Goal: Transaction & Acquisition: Book appointment/travel/reservation

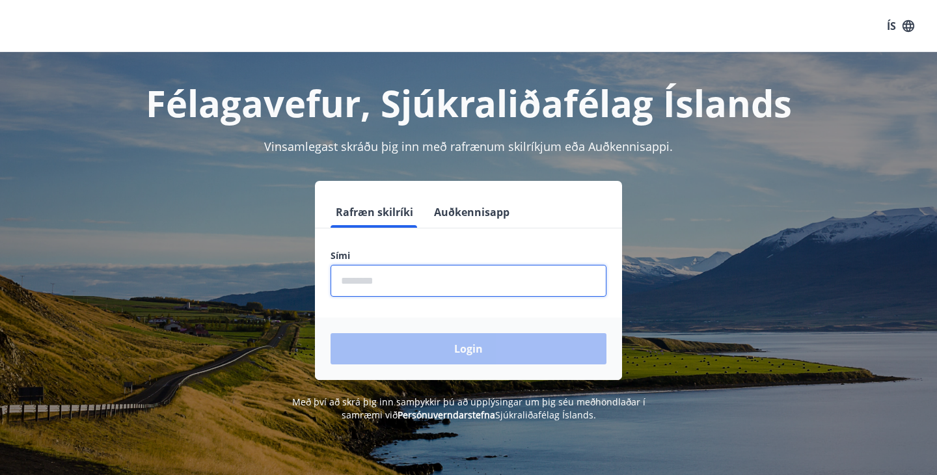
click at [543, 286] on input "phone" at bounding box center [469, 281] width 276 height 32
type input "********"
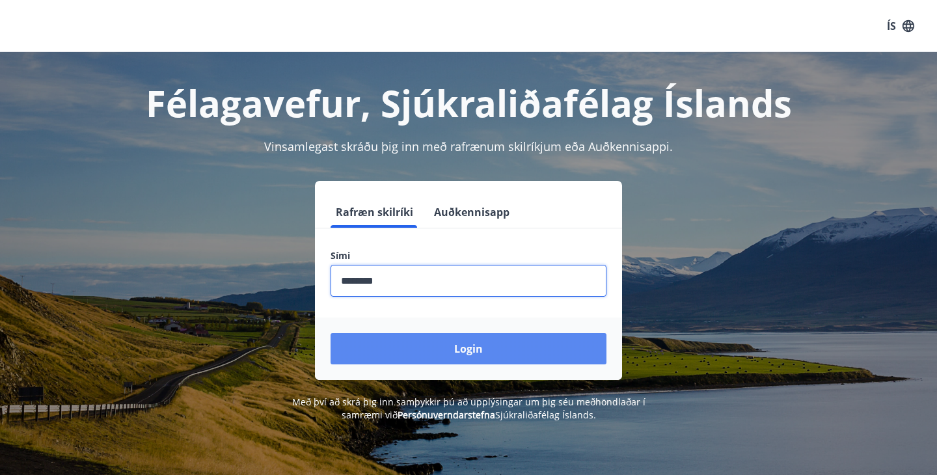
click at [483, 350] on button "Login" at bounding box center [469, 348] width 276 height 31
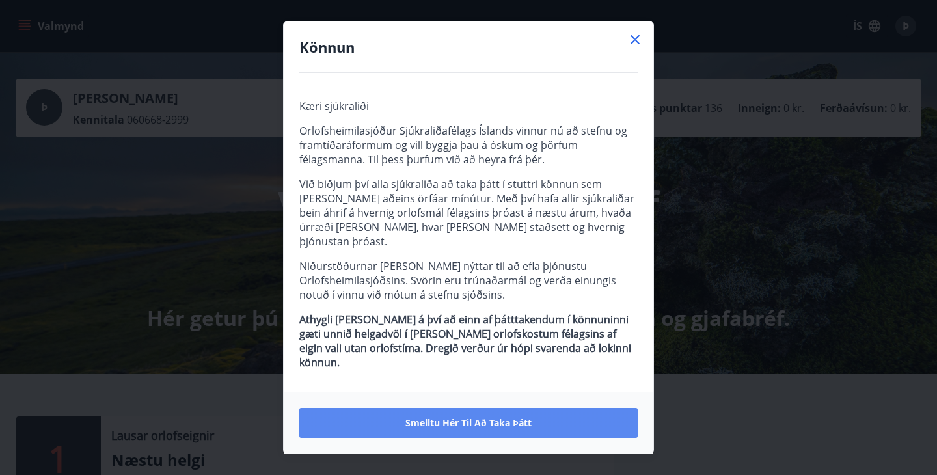
click at [482, 408] on button "Smelltu hér til að taka þátt" at bounding box center [468, 423] width 338 height 30
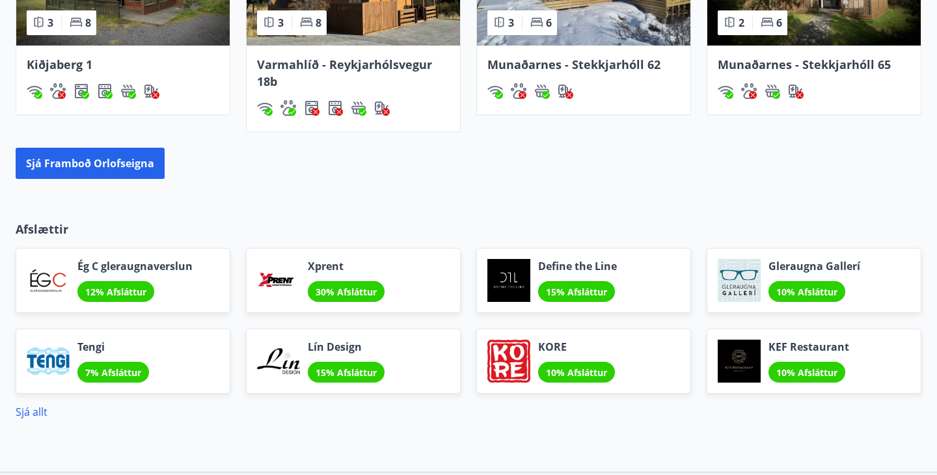
scroll to position [1031, 0]
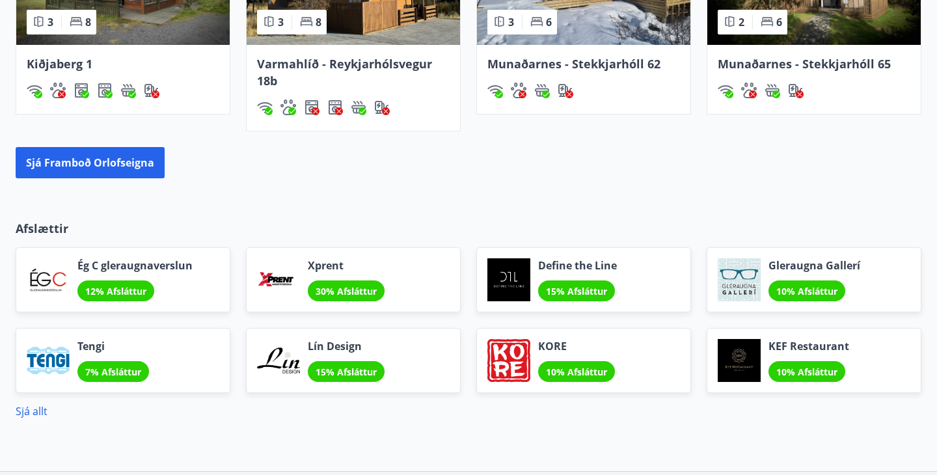
click at [423, 269] on div "Xprent 30% Afsláttur" at bounding box center [353, 279] width 215 height 65
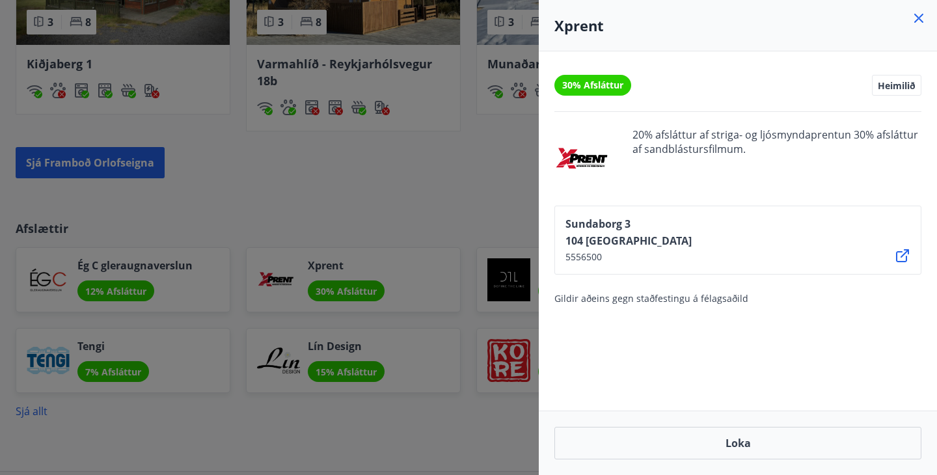
click at [917, 13] on icon at bounding box center [919, 18] width 16 height 16
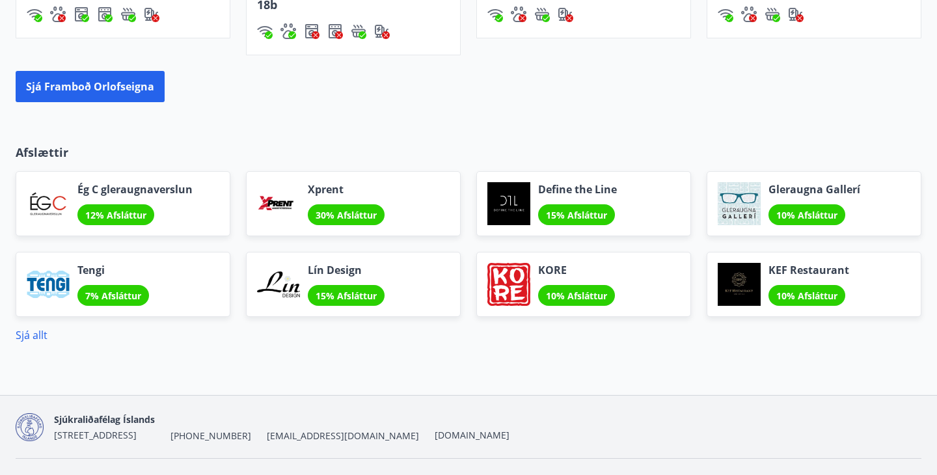
scroll to position [1136, 0]
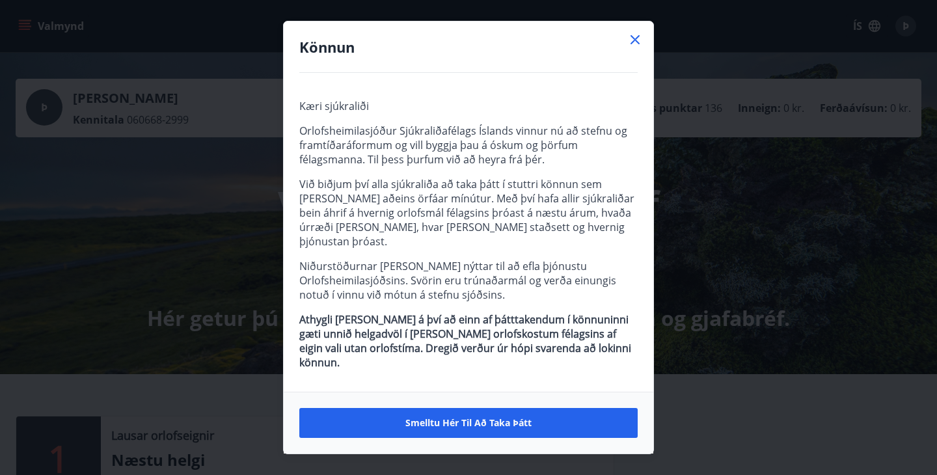
click at [635, 41] on icon at bounding box center [636, 40] width 2 height 2
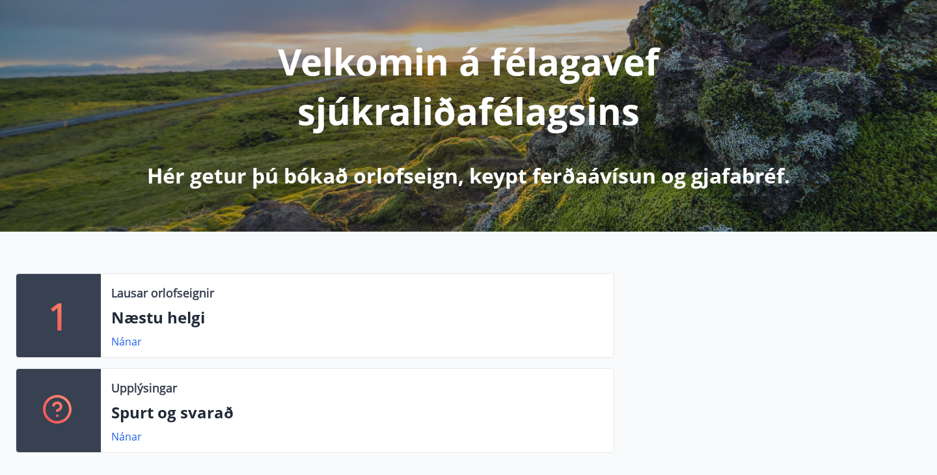
scroll to position [144, 0]
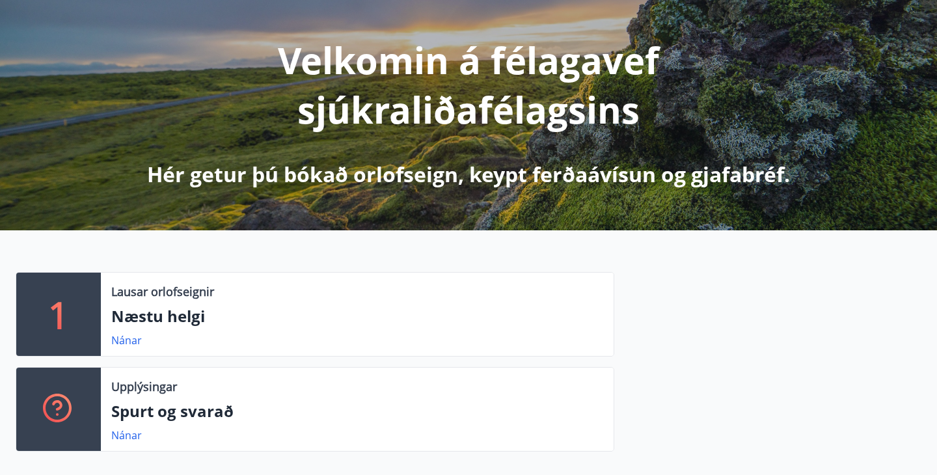
click at [69, 310] on div "1" at bounding box center [58, 314] width 85 height 83
click at [117, 335] on link "Nánar" at bounding box center [126, 340] width 31 height 14
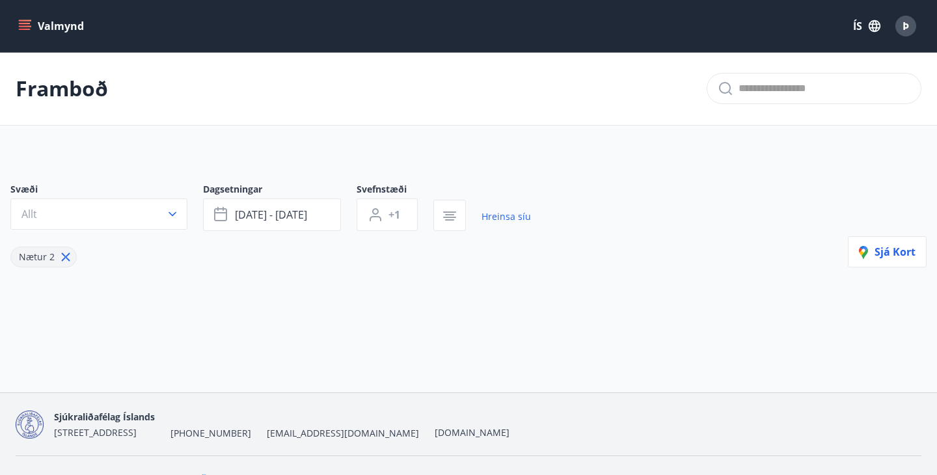
type input "*"
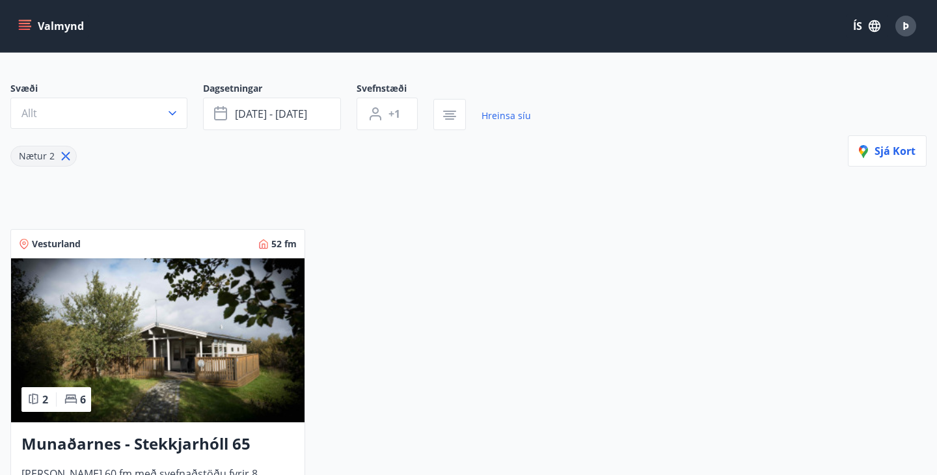
scroll to position [93, 0]
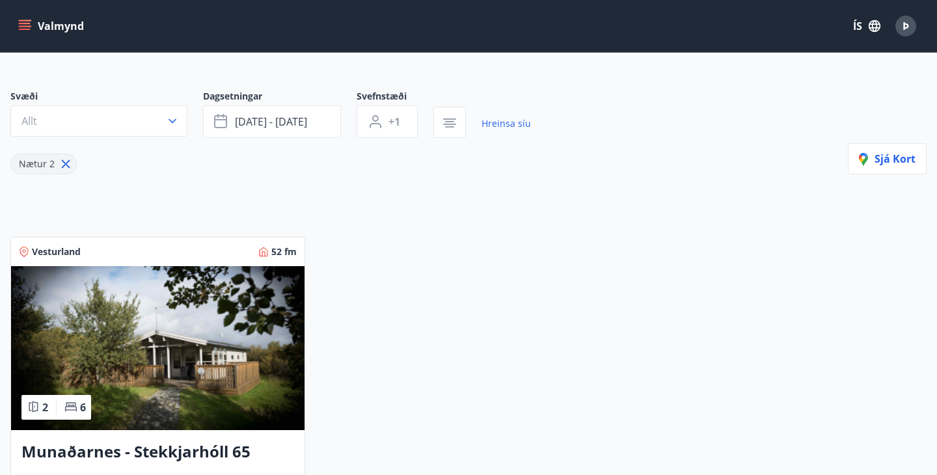
click at [241, 329] on img at bounding box center [158, 348] width 294 height 164
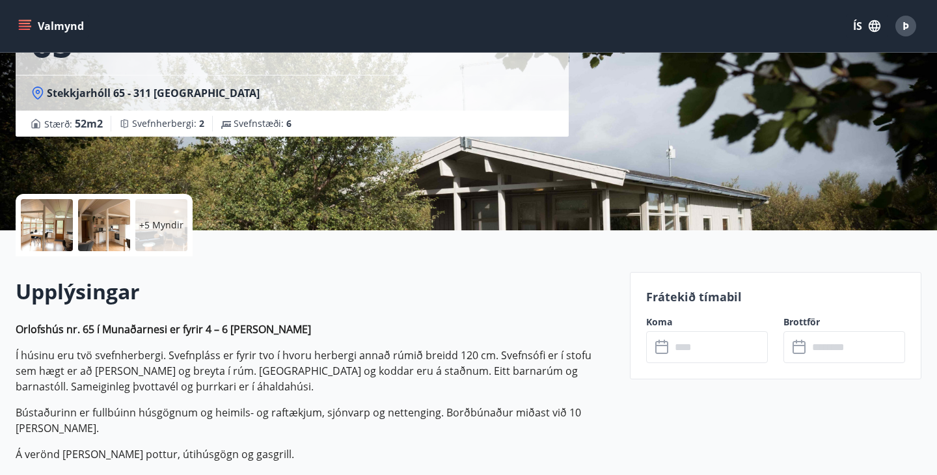
scroll to position [157, 0]
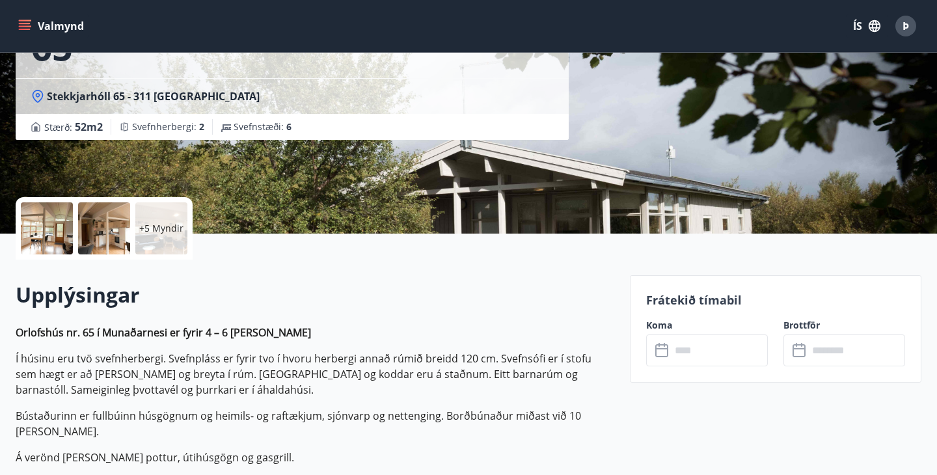
click at [54, 225] on div at bounding box center [47, 228] width 52 height 52
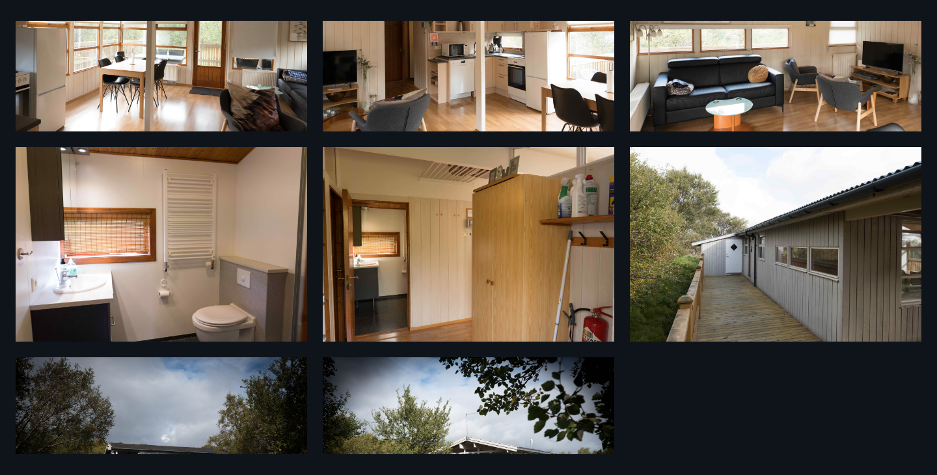
scroll to position [447, 0]
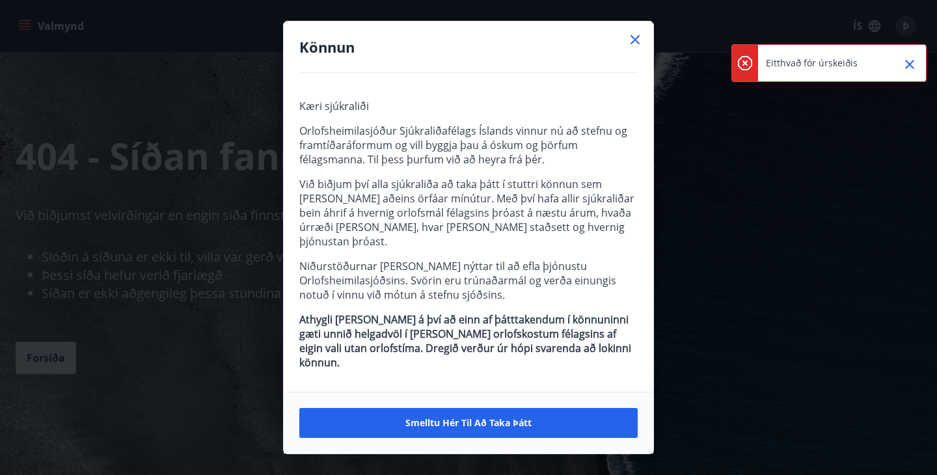
click at [637, 44] on icon at bounding box center [635, 39] width 9 height 9
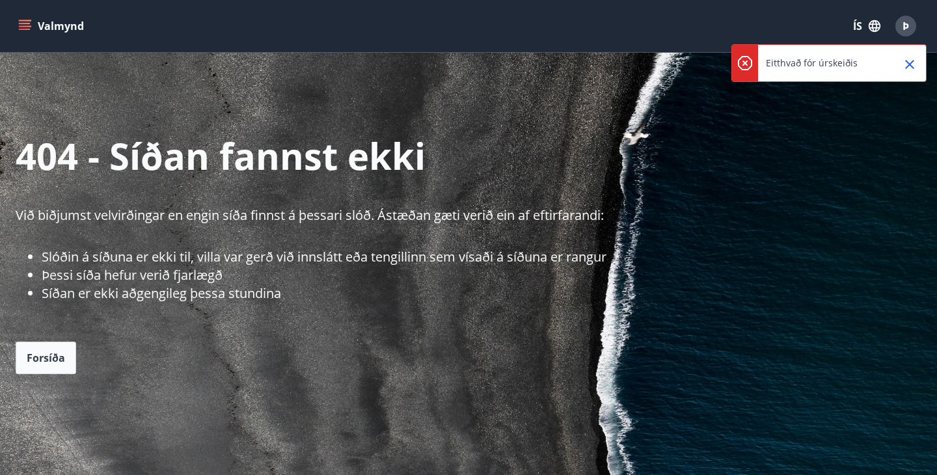
click at [912, 64] on icon "Close" at bounding box center [910, 65] width 16 height 16
